Goal: Task Accomplishment & Management: Manage account settings

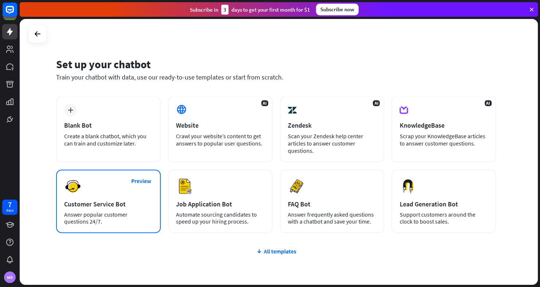
click at [102, 203] on div "Customer Service Bot" at bounding box center [108, 204] width 89 height 8
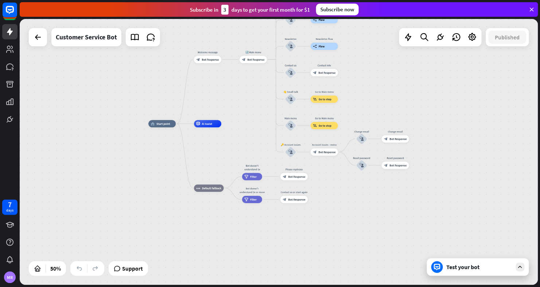
drag, startPoint x: 313, startPoint y: 90, endPoint x: 323, endPoint y: 207, distance: 117.1
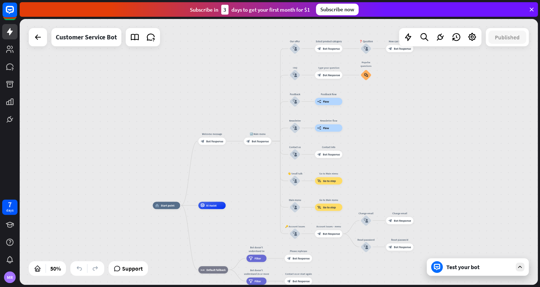
drag, startPoint x: 323, startPoint y: 207, endPoint x: 327, endPoint y: 288, distance: 81.8
click at [327, 287] on html "7 days MR close Product Help First steps Get started with ChatBot Help Center F…" at bounding box center [270, 143] width 540 height 287
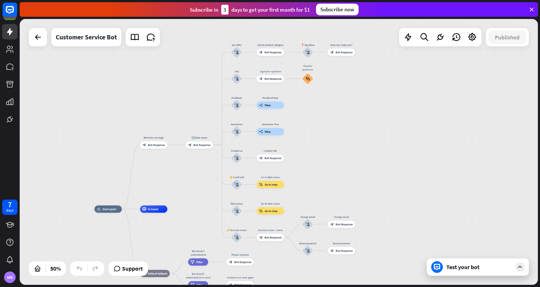
drag, startPoint x: 416, startPoint y: 163, endPoint x: 358, endPoint y: 167, distance: 58.5
click at [358, 167] on div "home_2 Start point Welcome message block_bot_response Bot Response 🔙 Main menu …" at bounding box center [279, 152] width 519 height 266
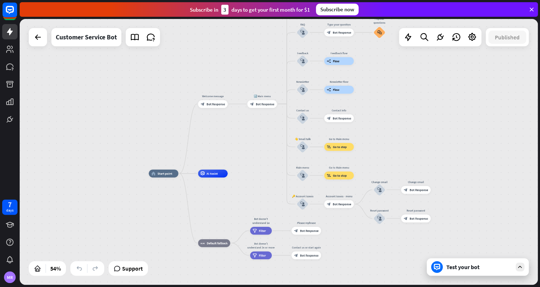
drag, startPoint x: 149, startPoint y: 170, endPoint x: 225, endPoint y: 131, distance: 85.3
click at [225, 131] on div "home_2 Start point Welcome message block_bot_response Bot Response 🔙 Main menu …" at bounding box center [279, 152] width 519 height 266
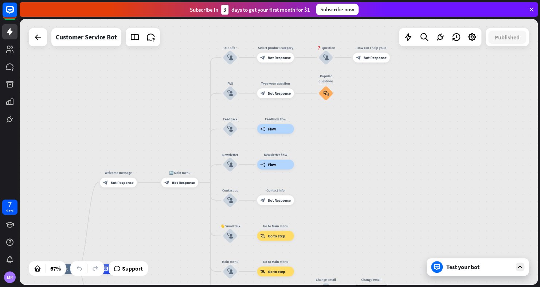
drag, startPoint x: 279, startPoint y: 114, endPoint x: 173, endPoint y: 211, distance: 143.8
click at [173, 211] on div "home_2 Start point Welcome message block_bot_response Bot Response 🔙 Main menu …" at bounding box center [279, 152] width 519 height 266
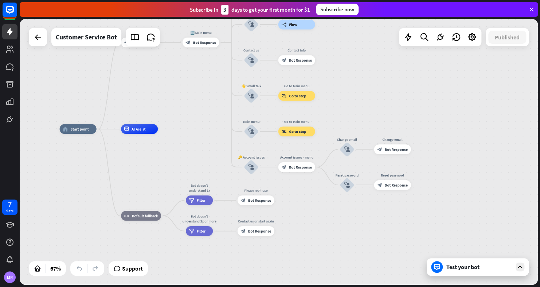
drag, startPoint x: 338, startPoint y: 175, endPoint x: 360, endPoint y: 35, distance: 142.0
click at [360, 35] on div "home_2 Start point Welcome message block_bot_response Bot Response 🔙 Main menu …" at bounding box center [279, 152] width 519 height 266
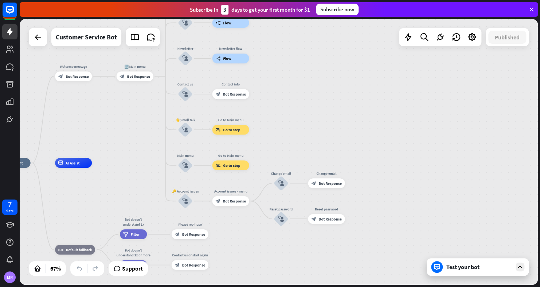
drag, startPoint x: 305, startPoint y: 242, endPoint x: 239, endPoint y: 276, distance: 74.4
click at [239, 276] on div "home_2 Start point Welcome message block_bot_response Bot Response 🔙 Main menu …" at bounding box center [169, 252] width 350 height 179
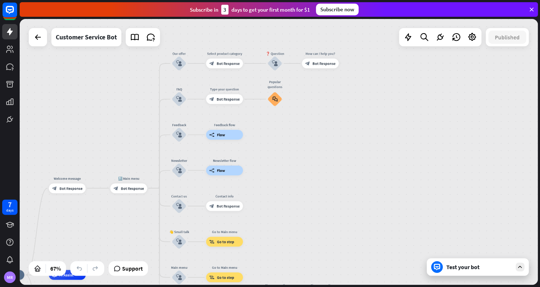
drag, startPoint x: 339, startPoint y: 96, endPoint x: 333, endPoint y: 208, distance: 112.1
click at [333, 208] on div "home_2 Start point Welcome message block_bot_response Bot Response 🔙 Main menu …" at bounding box center [279, 152] width 519 height 266
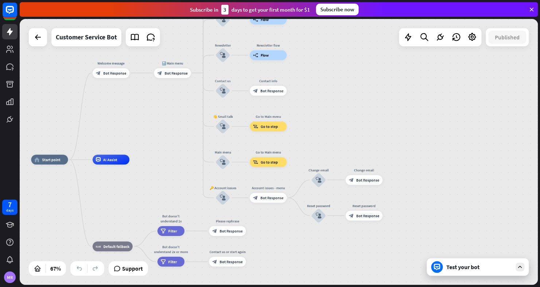
drag, startPoint x: 329, startPoint y: 205, endPoint x: 372, endPoint y: 90, distance: 123.3
click at [372, 90] on div "home_2 Start point Welcome message block_bot_response Bot Response 🔙 Main menu …" at bounding box center [279, 152] width 519 height 266
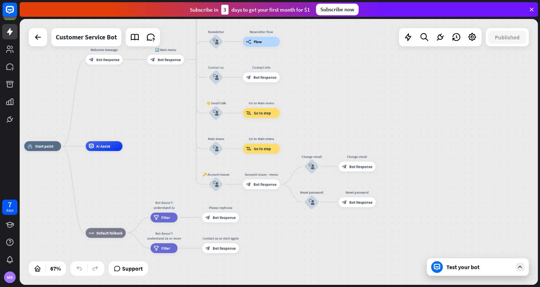
drag, startPoint x: 294, startPoint y: 265, endPoint x: 287, endPoint y: 254, distance: 13.3
click at [287, 254] on div "home_2 Start point Welcome message block_bot_response Bot Response 🔙 Main menu …" at bounding box center [199, 235] width 350 height 179
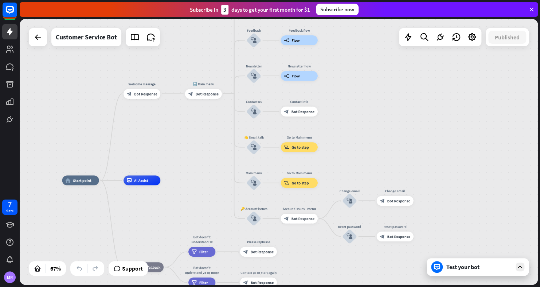
drag, startPoint x: 322, startPoint y: 244, endPoint x: 350, endPoint y: 288, distance: 52.2
click at [350, 287] on html "7 days MR close Product Help First steps Get started with ChatBot Help Center F…" at bounding box center [270, 143] width 540 height 287
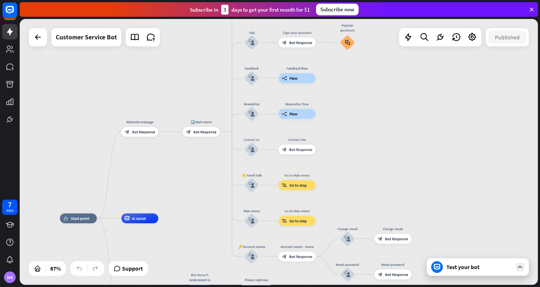
drag, startPoint x: 370, startPoint y: 108, endPoint x: 377, endPoint y: 128, distance: 21.7
click at [377, 128] on div "home_2 Start point Welcome message block_bot_response Bot Response 🔙 Main menu …" at bounding box center [279, 152] width 519 height 266
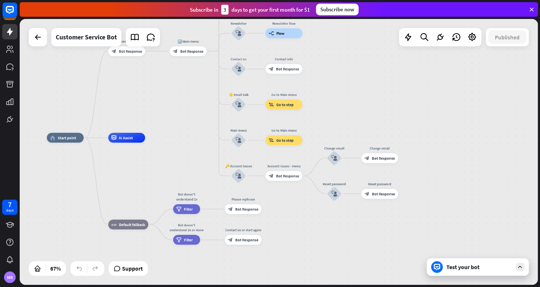
drag, startPoint x: 371, startPoint y: 165, endPoint x: 359, endPoint y: 89, distance: 76.4
click at [359, 89] on div "home_2 Start point Welcome message block_bot_response Bot Response 🔙 Main menu …" at bounding box center [279, 152] width 519 height 266
click at [37, 35] on icon at bounding box center [38, 37] width 9 height 9
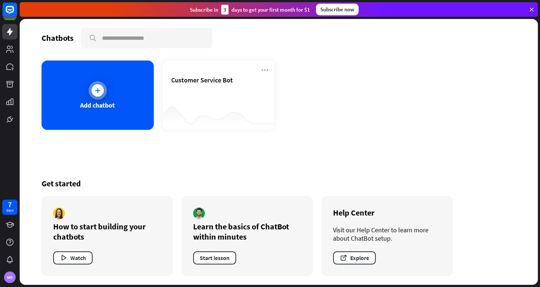
click at [92, 97] on div at bounding box center [98, 90] width 18 height 18
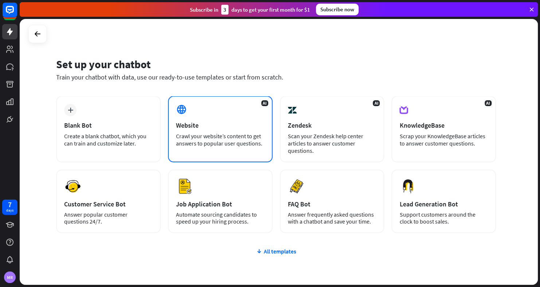
click at [212, 118] on div "AI Website Crawl your website’s content to get answers to popular user question…" at bounding box center [220, 129] width 105 height 66
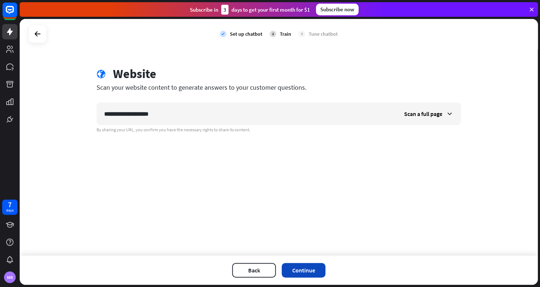
click at [306, 272] on button "Continue" at bounding box center [304, 270] width 44 height 15
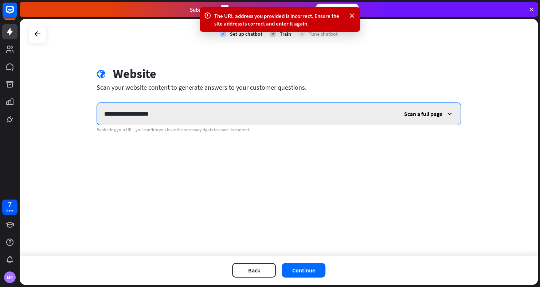
click at [124, 112] on input "**********" at bounding box center [247, 114] width 300 height 22
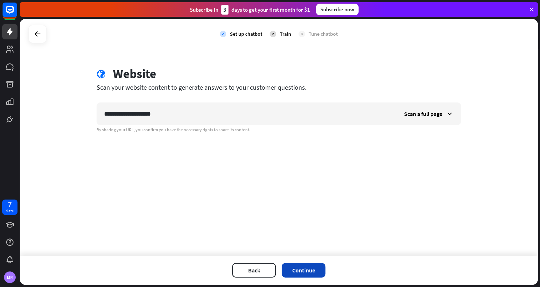
click at [308, 268] on button "Continue" at bounding box center [304, 270] width 44 height 15
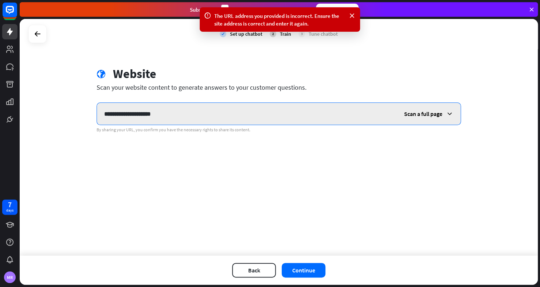
click at [126, 115] on input "**********" at bounding box center [247, 114] width 300 height 22
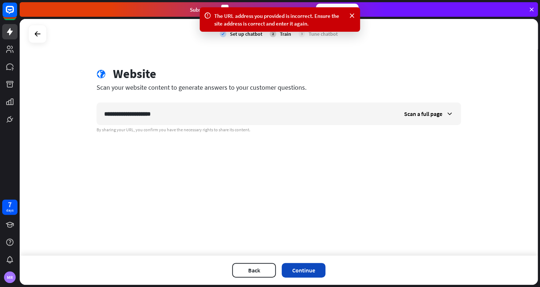
click at [297, 268] on button "Continue" at bounding box center [304, 270] width 44 height 15
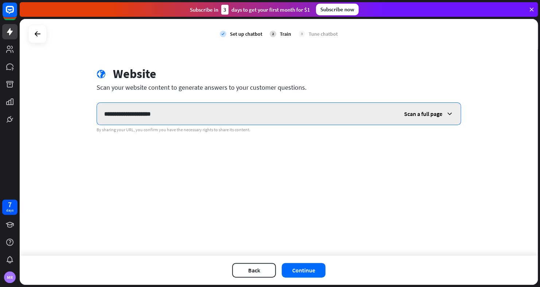
click at [172, 115] on input "**********" at bounding box center [247, 114] width 300 height 22
drag, startPoint x: 153, startPoint y: 112, endPoint x: 136, endPoint y: 112, distance: 16.8
click at [136, 112] on input "**********" at bounding box center [247, 114] width 300 height 22
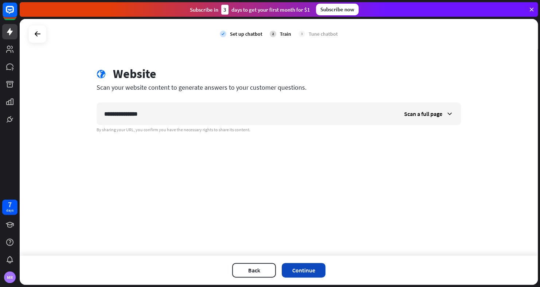
click at [305, 273] on button "Continue" at bounding box center [304, 270] width 44 height 15
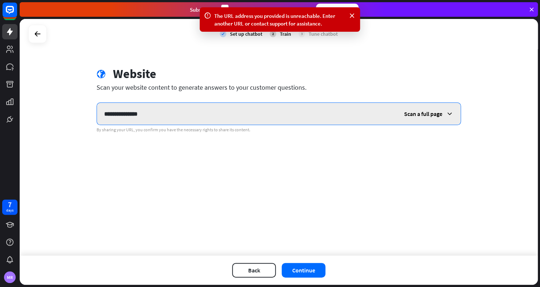
click at [127, 115] on input "**********" at bounding box center [247, 114] width 300 height 22
type input "**********"
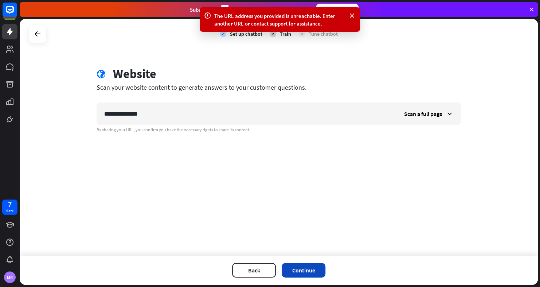
click at [302, 270] on button "Continue" at bounding box center [304, 270] width 44 height 15
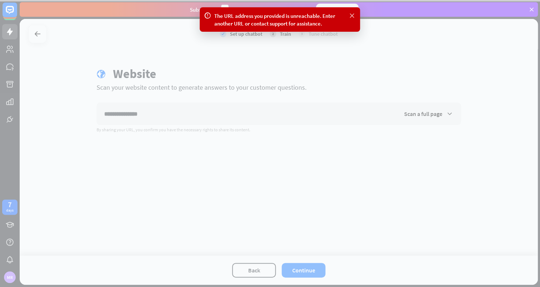
click at [353, 15] on icon at bounding box center [352, 16] width 7 height 8
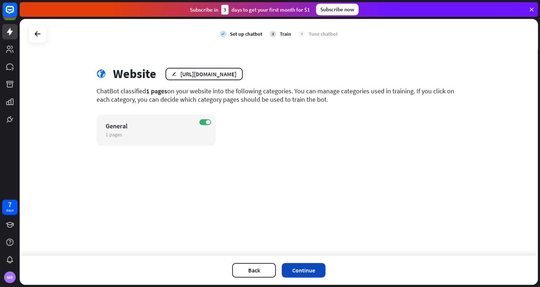
click at [314, 276] on button "Continue" at bounding box center [304, 270] width 44 height 15
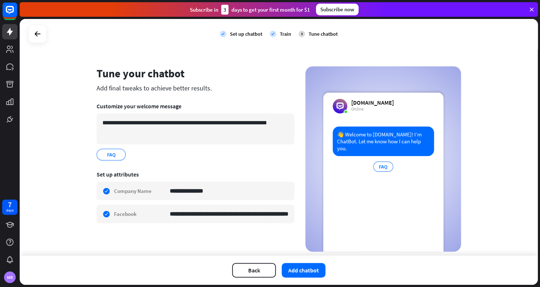
scroll to position [19, 0]
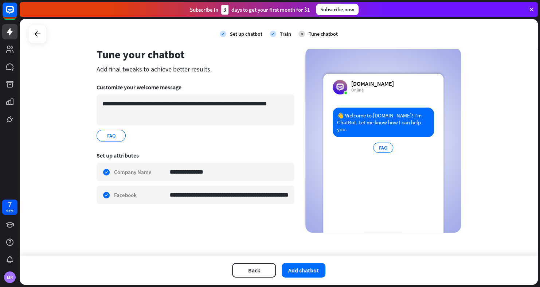
click at [349, 124] on div "👋 Welcome to [DOMAIN_NAME]! I’m ChatBot. Let me know how I can help you." at bounding box center [383, 123] width 101 height 30
click at [339, 206] on div "👋 Welcome to [DOMAIN_NAME]! I’m ChatBot. Let me know how I can help you. FAQ" at bounding box center [383, 170] width 120 height 125
click at [336, 11] on div "Subscribe now" at bounding box center [337, 10] width 43 height 12
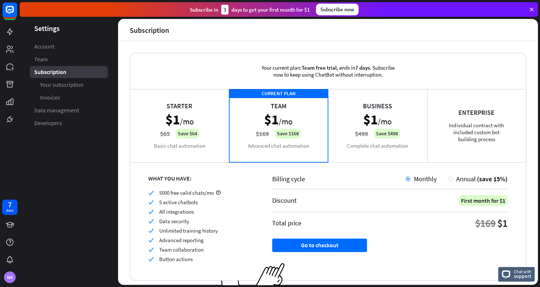
click at [174, 63] on div "Your current plan: Team free trial , ends [DATE] . Subscribe now to keep using …" at bounding box center [328, 71] width 396 height 36
click at [455, 123] on div "Enterprise Individual contract with included custom bot building process" at bounding box center [476, 125] width 99 height 73
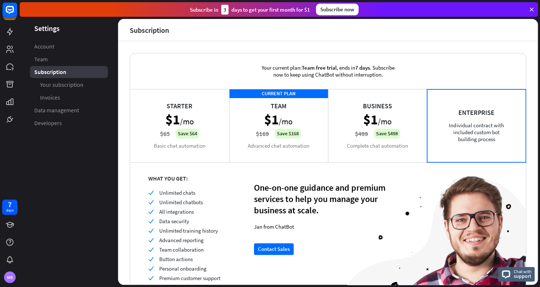
click at [389, 105] on div "Business $1 /mo $499 Save $498 Complete chat automation" at bounding box center [377, 125] width 99 height 73
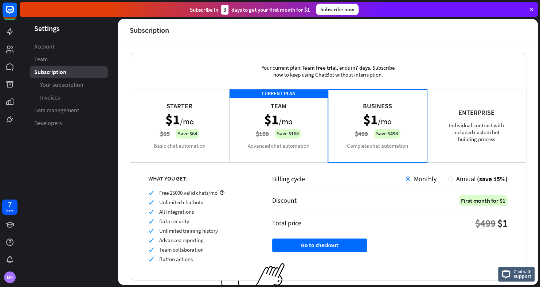
scroll to position [20, 0]
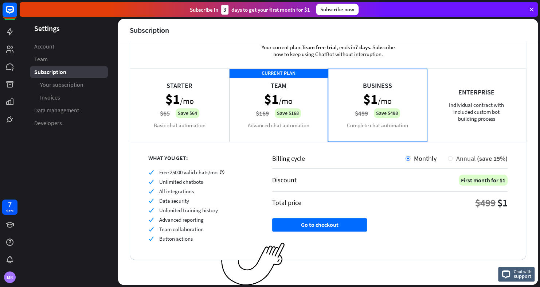
click at [448, 158] on div at bounding box center [450, 158] width 5 height 5
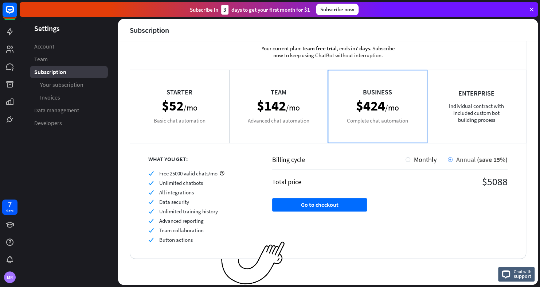
scroll to position [19, 0]
click at [285, 101] on div "Team $142 /mo Advanced chat automation" at bounding box center [278, 106] width 99 height 73
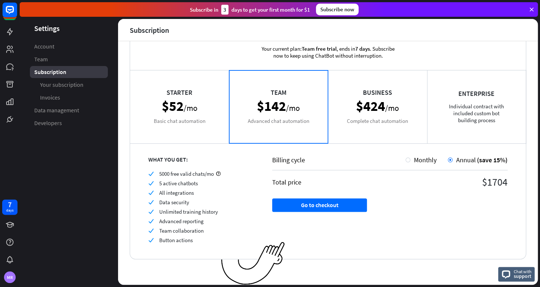
click at [193, 103] on div "Starter $52 /mo Basic chat automation" at bounding box center [179, 106] width 99 height 73
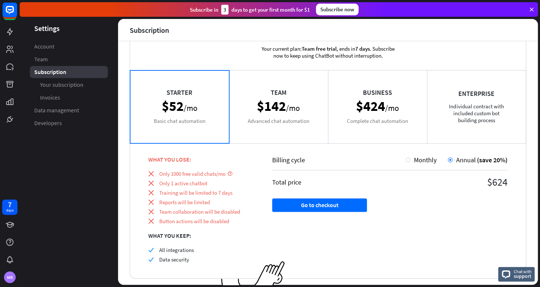
scroll to position [20, 0]
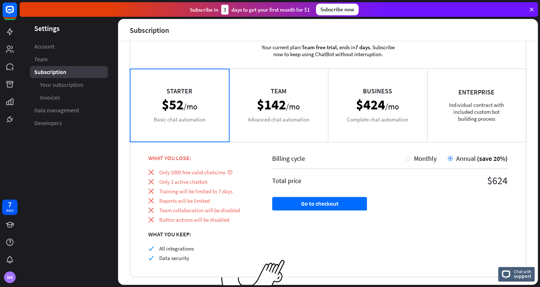
click at [265, 104] on div "Team $142 /mo Advanced chat automation" at bounding box center [278, 105] width 99 height 73
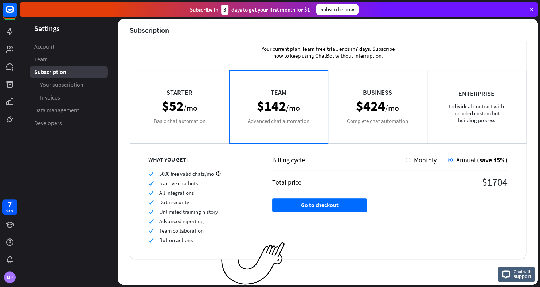
scroll to position [19, 0]
click at [375, 121] on div "Business $424 /mo Complete chat automation" at bounding box center [377, 106] width 99 height 73
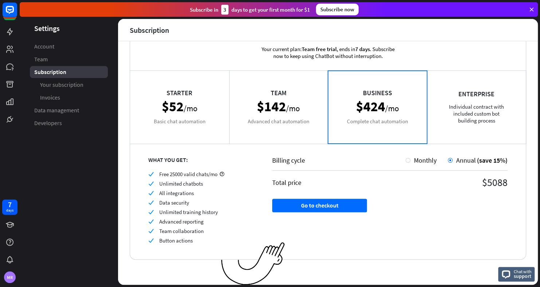
click at [187, 118] on div "Starter $52 /mo Basic chat automation" at bounding box center [179, 106] width 99 height 73
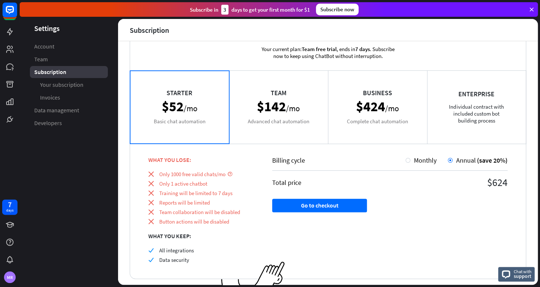
click at [278, 100] on div "Team $142 /mo Advanced chat automation" at bounding box center [278, 106] width 99 height 73
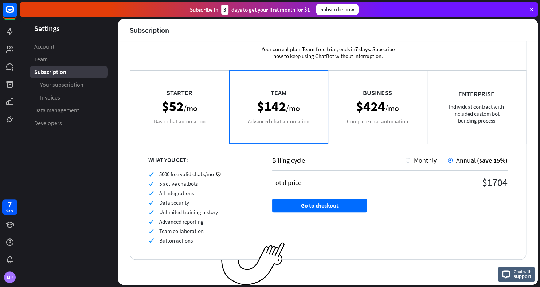
click at [376, 89] on div "Business $424 /mo Complete chat automation" at bounding box center [377, 106] width 99 height 73
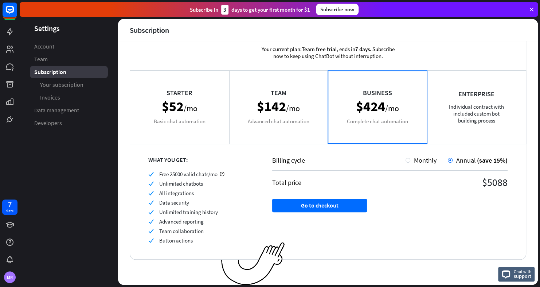
click at [290, 114] on div "Team $142 /mo Advanced chat automation" at bounding box center [278, 106] width 99 height 73
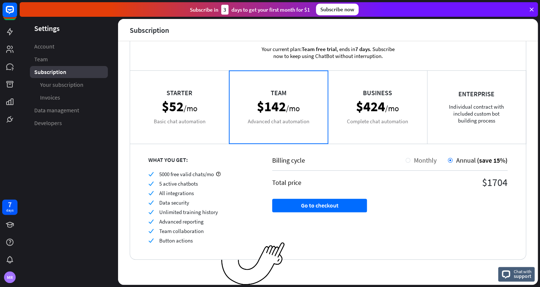
click at [406, 159] on div at bounding box center [408, 160] width 5 height 5
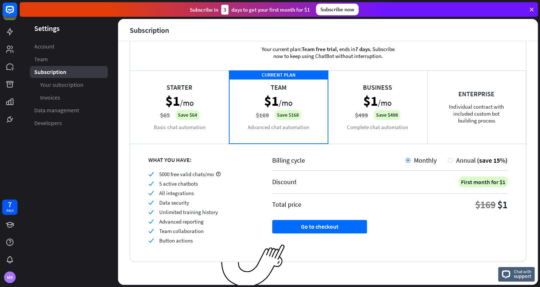
click at [482, 233] on div "Billing cycle Monthly Annual (save 15%) Discount First month for $1 Total price…" at bounding box center [390, 202] width 272 height 118
click at [180, 55] on div "Your current plan: Team free trial , ends [DATE] . Subscribe now to keep using …" at bounding box center [328, 53] width 396 height 36
click at [80, 166] on aside "Settings Account Team Subscription Your subscription Invoices Data management D…" at bounding box center [69, 152] width 98 height 266
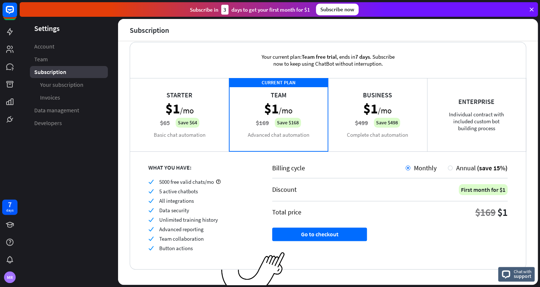
scroll to position [10, 0]
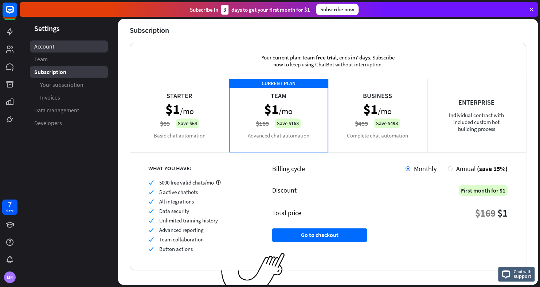
click at [51, 49] on span "Account" at bounding box center [44, 47] width 20 height 8
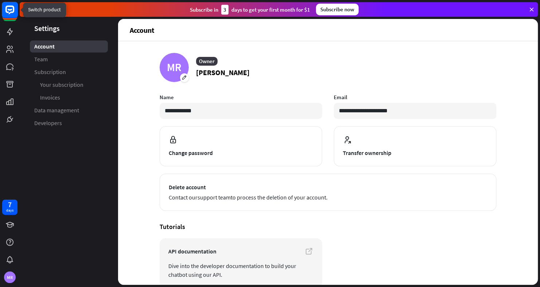
click at [14, 12] on rect at bounding box center [10, 10] width 16 height 16
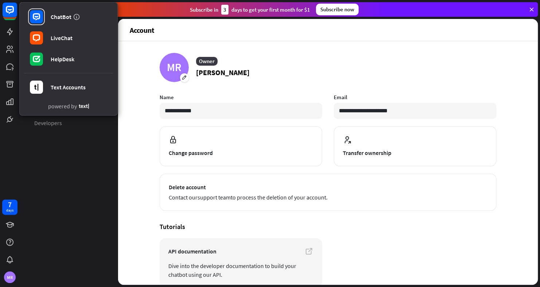
click at [406, 242] on article "API documentation Dive into the developer documentation to build your chatbot u…" at bounding box center [328, 263] width 337 height 50
